Goal: Task Accomplishment & Management: Manage account settings

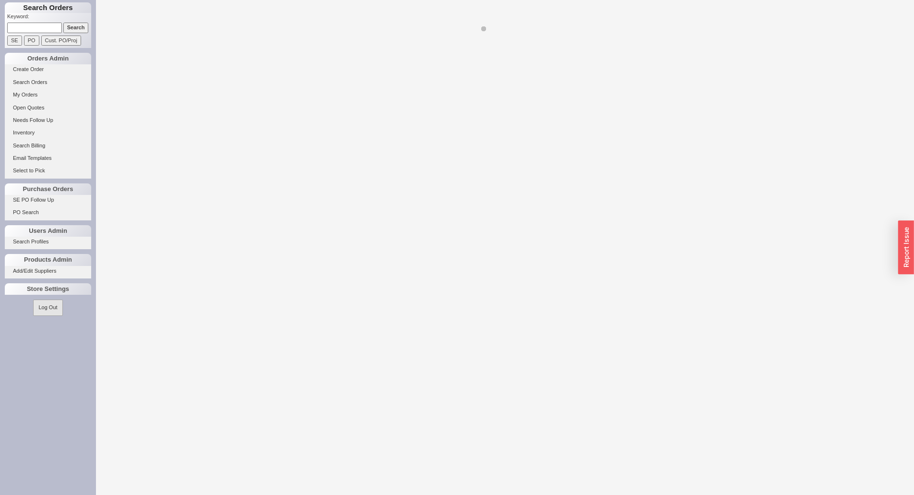
select select "LOW"
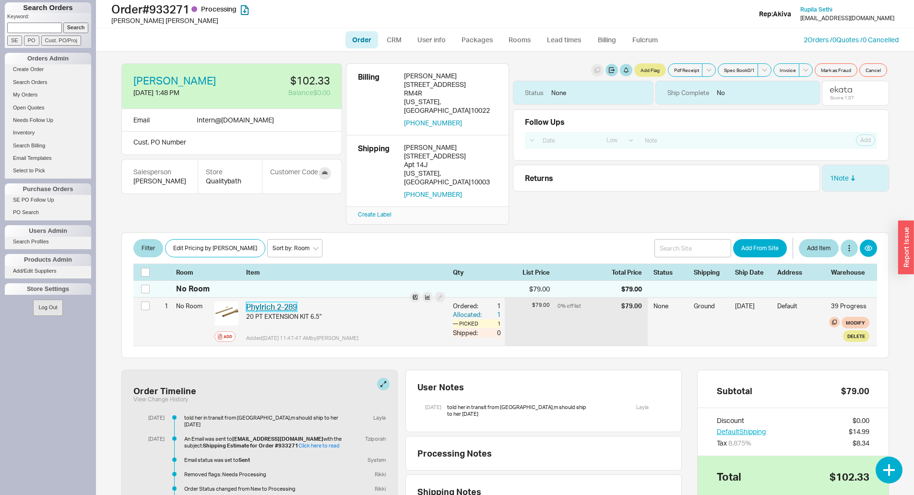
click at [264, 302] on link "Phylrich 2-289" at bounding box center [271, 307] width 51 height 10
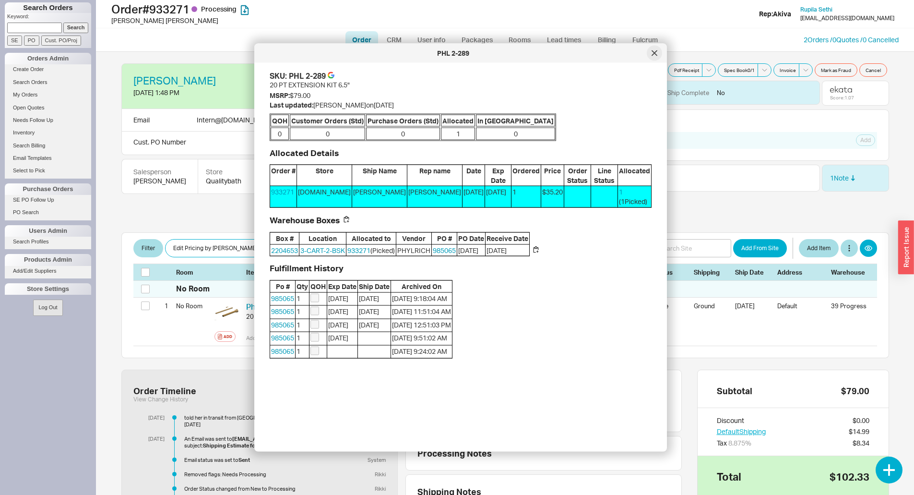
click at [653, 55] on icon at bounding box center [654, 53] width 6 height 6
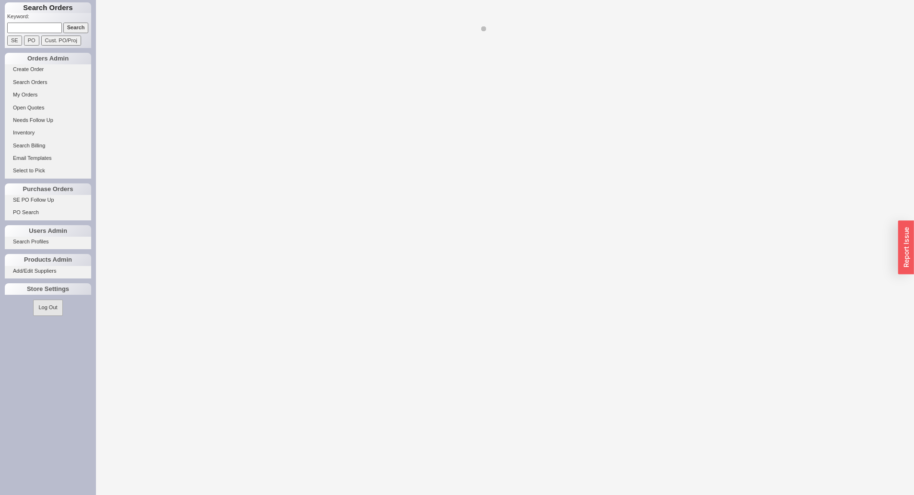
select select "LOW"
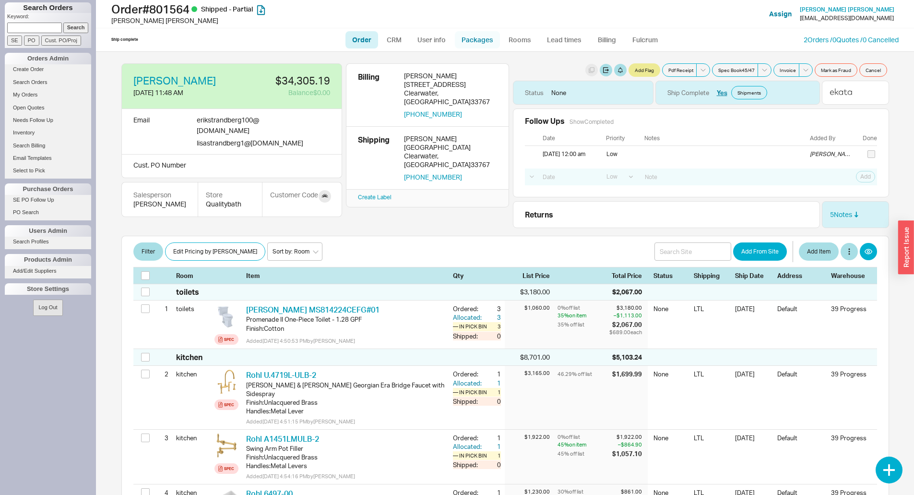
click at [471, 46] on link "Packages" at bounding box center [477, 39] width 45 height 17
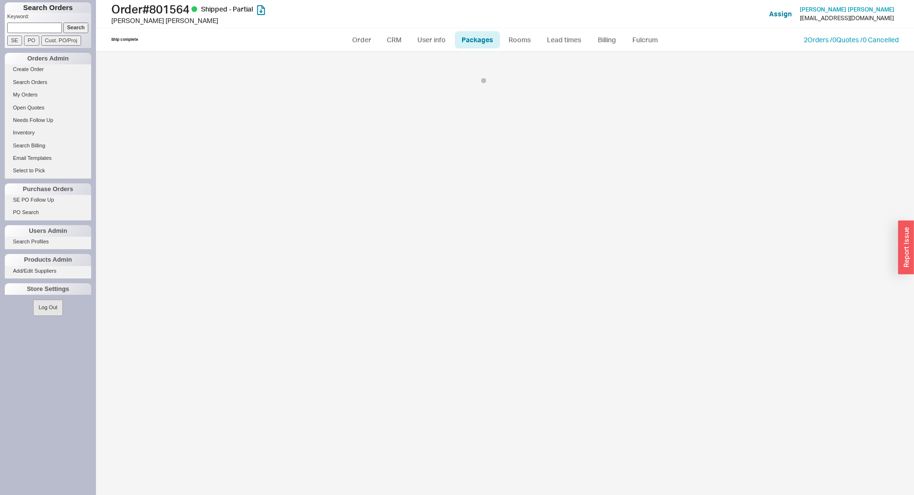
select select "9"
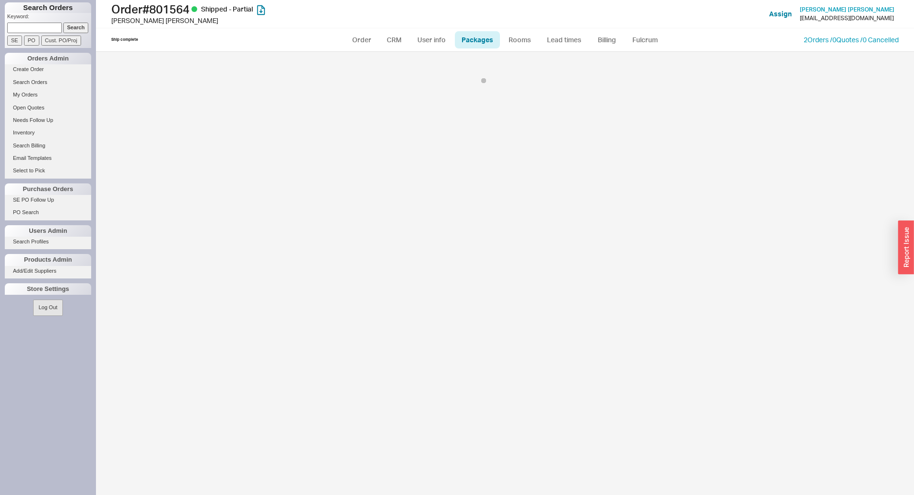
select select "9"
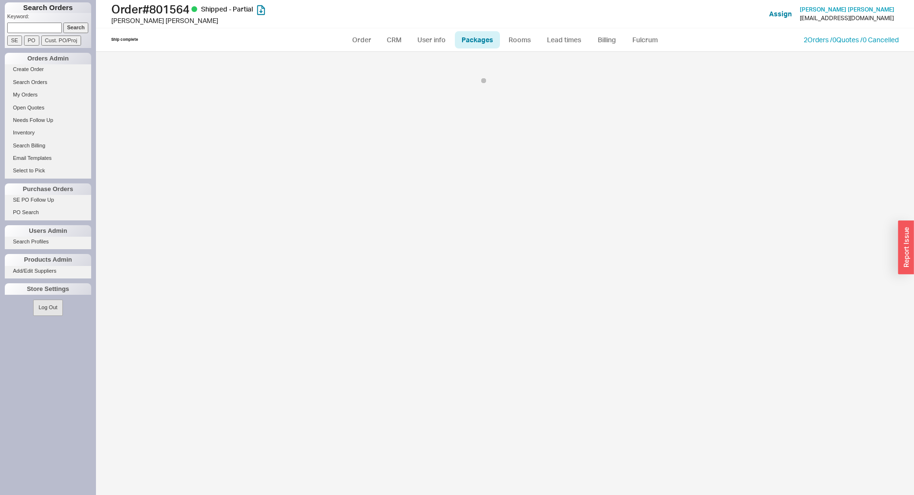
select select "9"
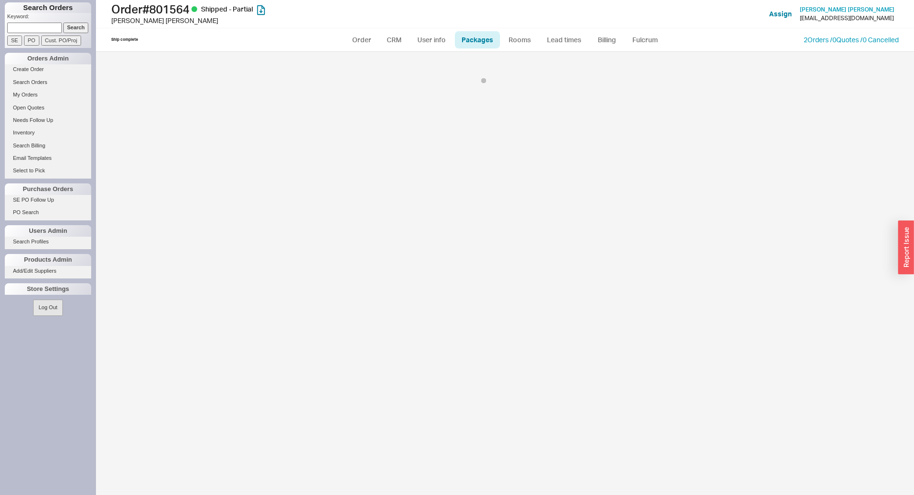
select select "9"
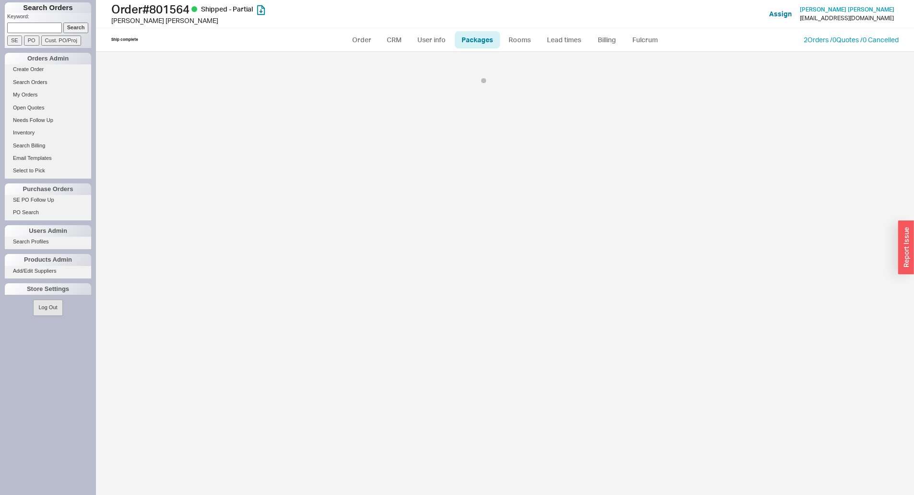
select select "9"
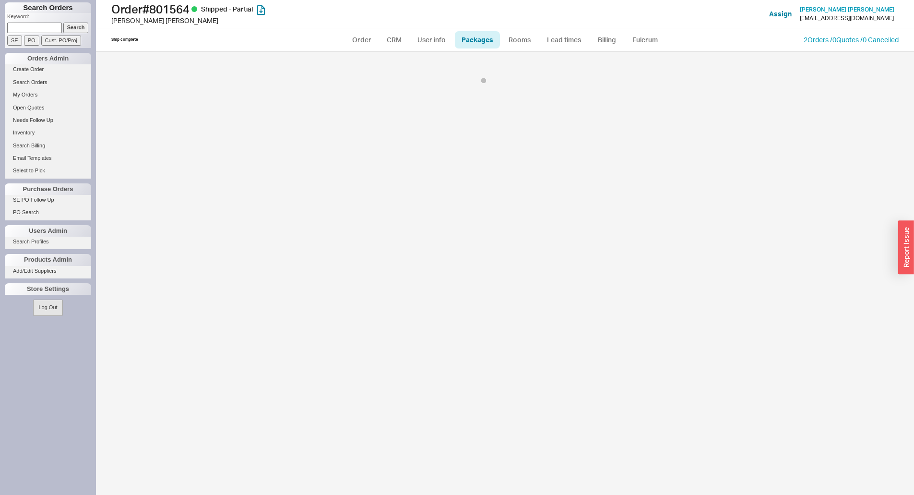
select select "9"
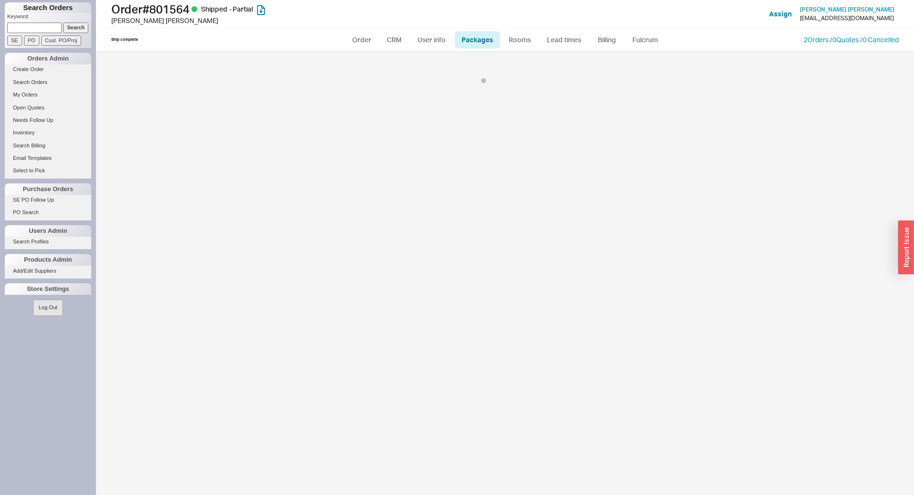
select select "9"
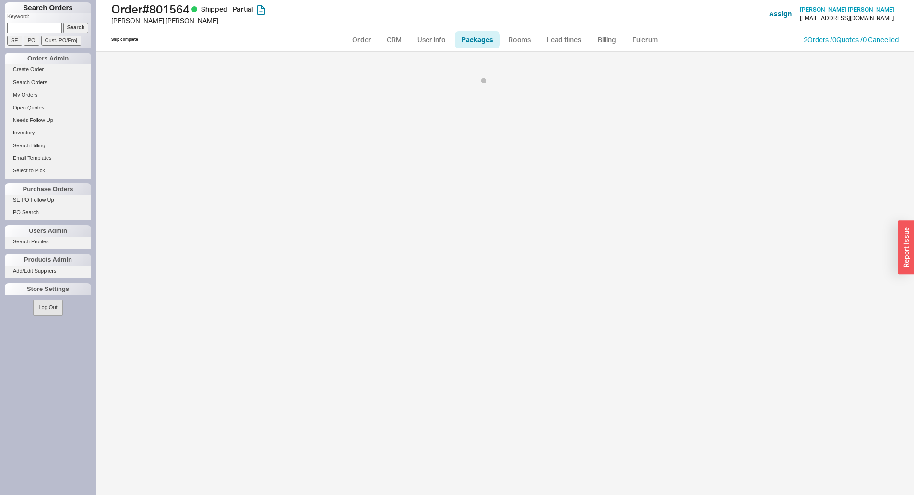
select select "9"
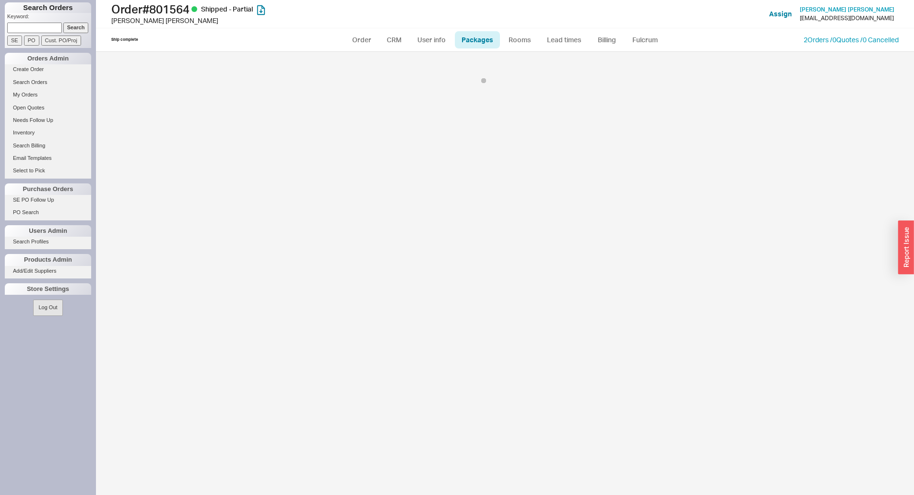
select select "9"
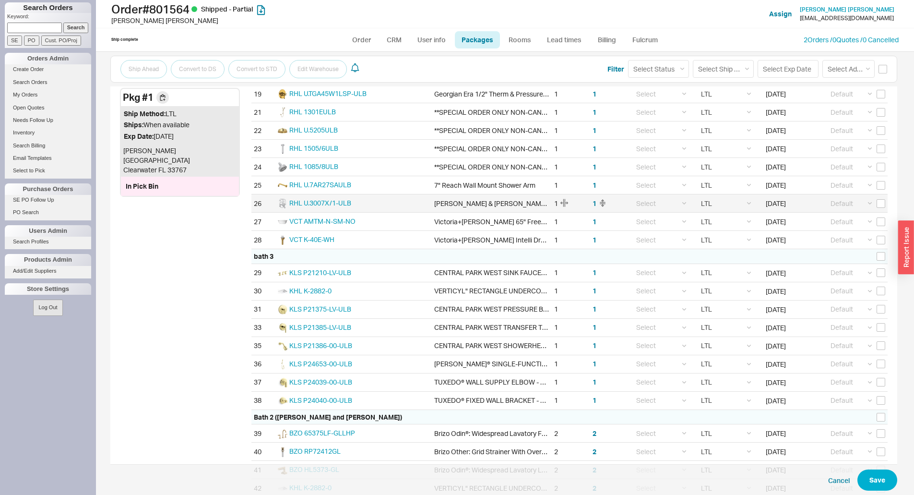
scroll to position [707, 0]
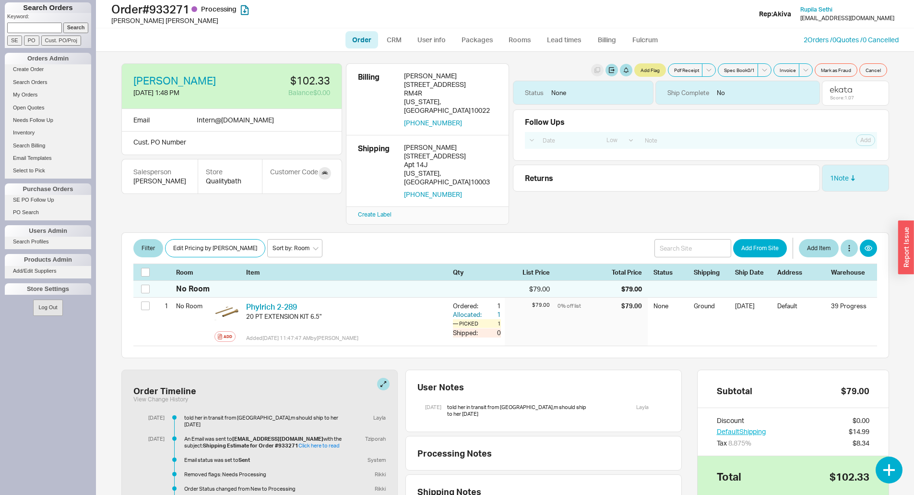
select select "LOW"
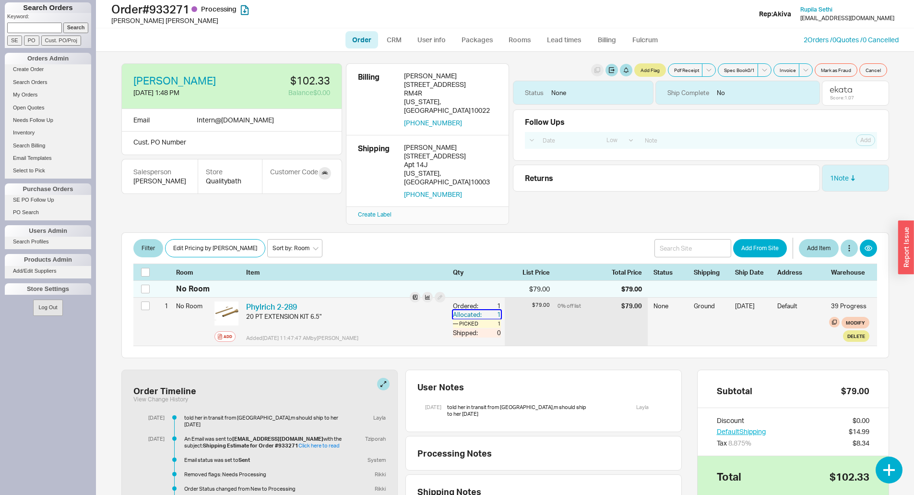
click at [453, 310] on div "Allocated:" at bounding box center [468, 314] width 31 height 9
